Goal: Task Accomplishment & Management: Complete application form

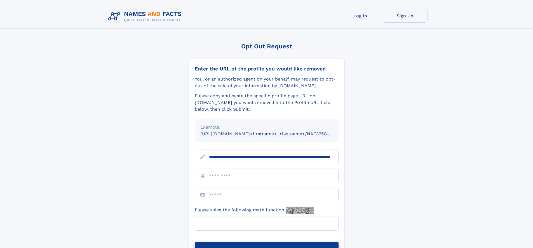
scroll to position [0, 55]
type input "**********"
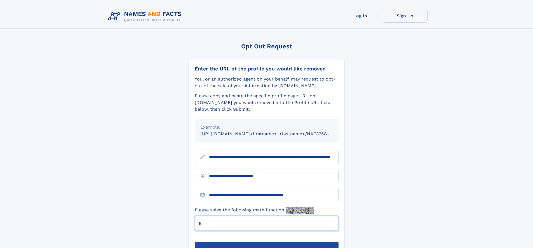
type input "*"
click at [266, 242] on button "Submit Opt Out Request" at bounding box center [267, 251] width 144 height 18
